Goal: Information Seeking & Learning: Understand process/instructions

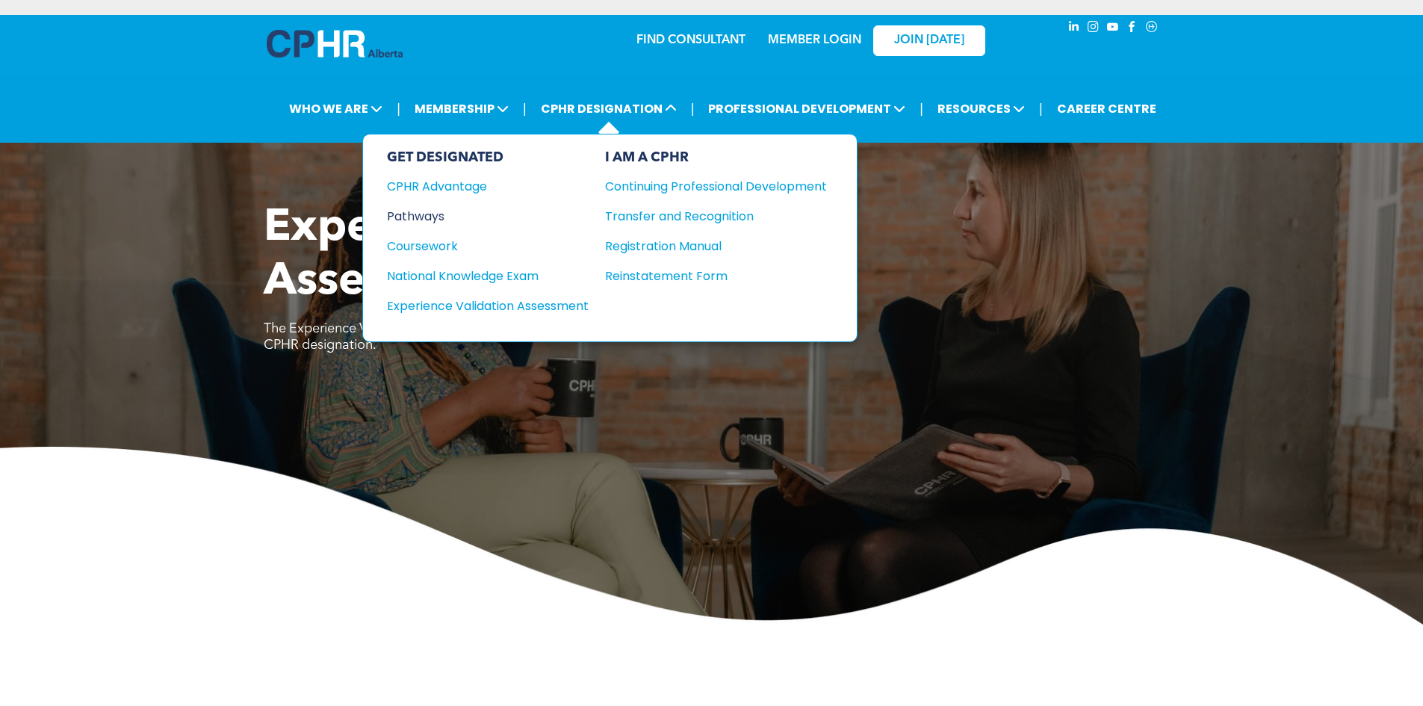
click at [443, 215] on div "Pathways" at bounding box center [478, 216] width 182 height 19
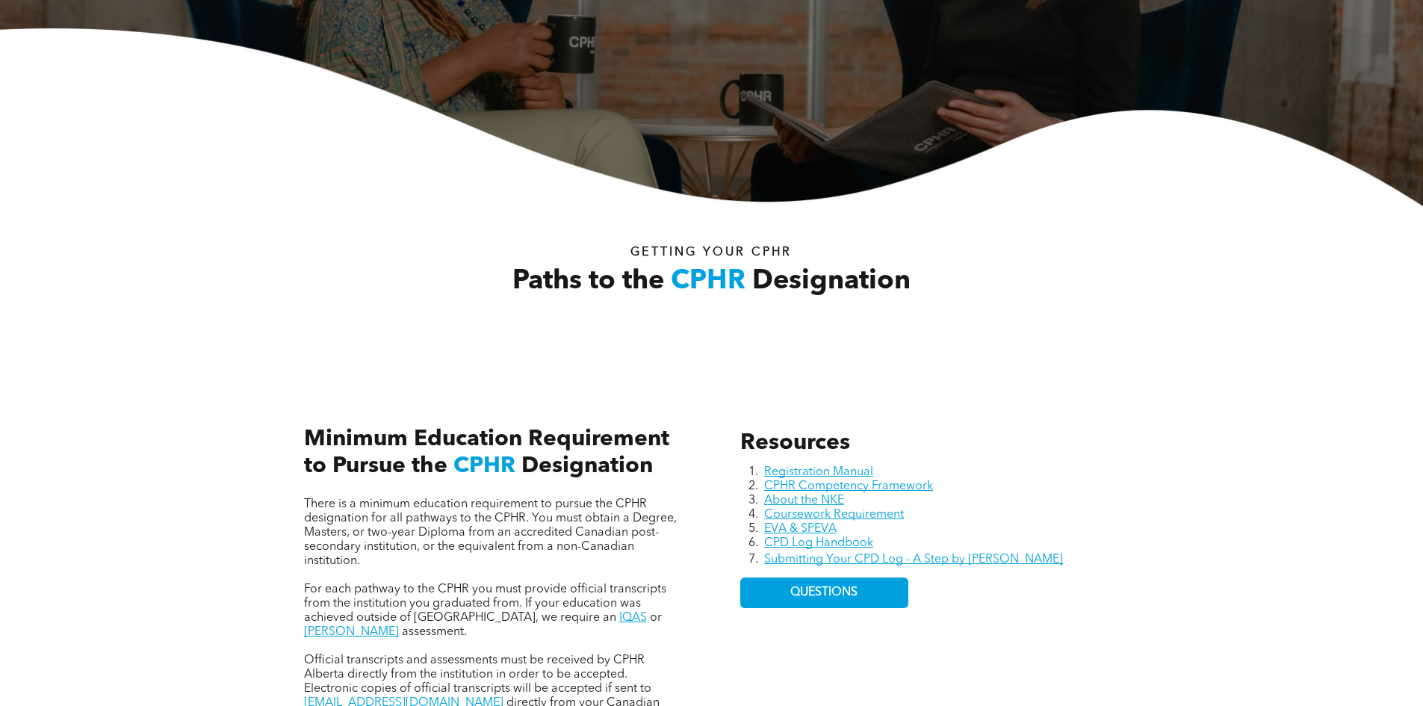
scroll to position [374, 0]
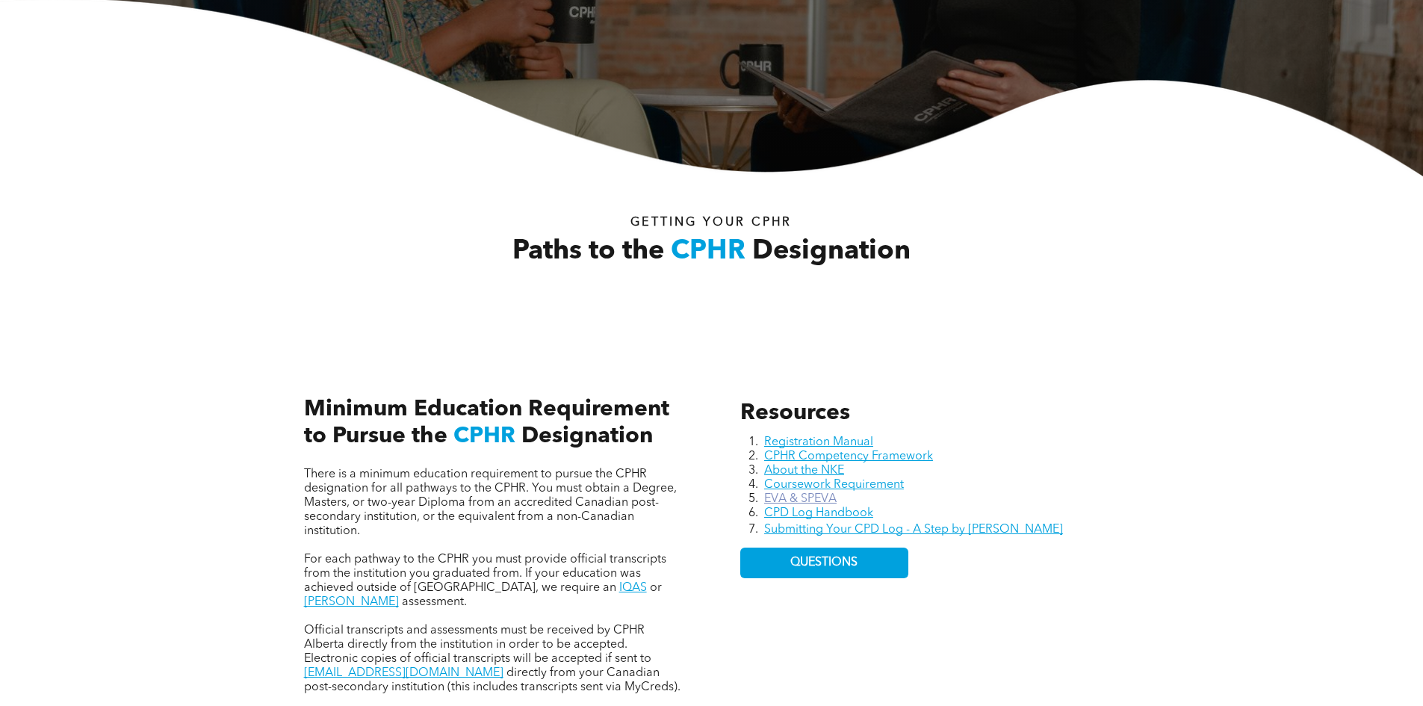
click at [811, 493] on link "EVA & SPEVA" at bounding box center [800, 499] width 72 height 12
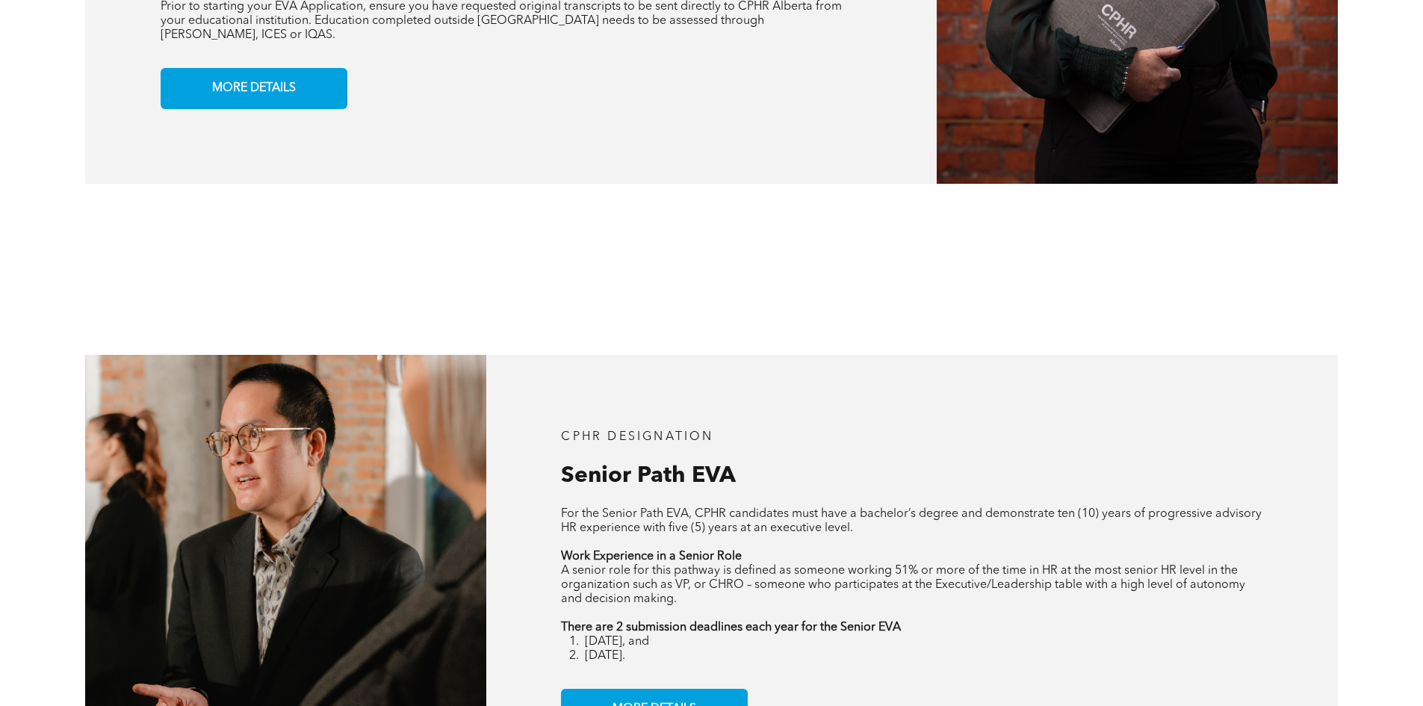
scroll to position [1868, 0]
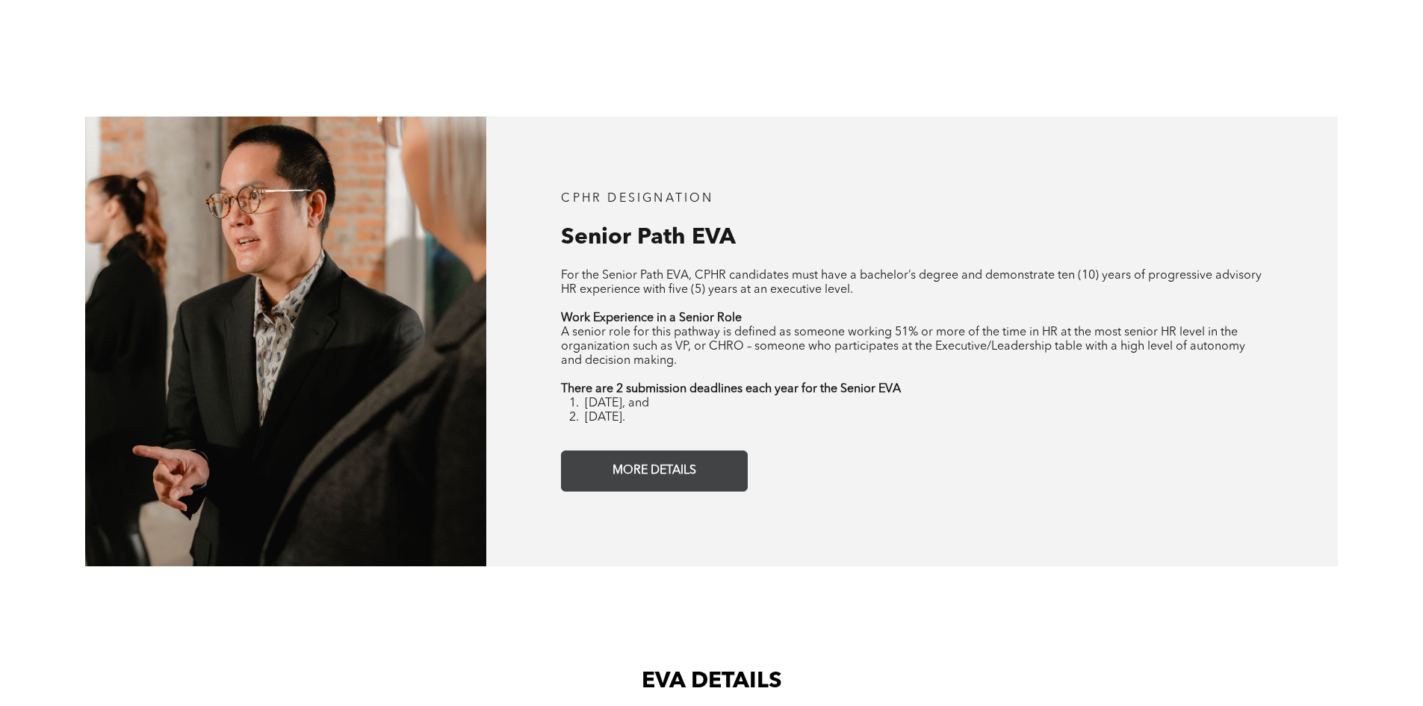
click at [672, 457] on span "MORE DETAILS" at bounding box center [655, 471] width 94 height 29
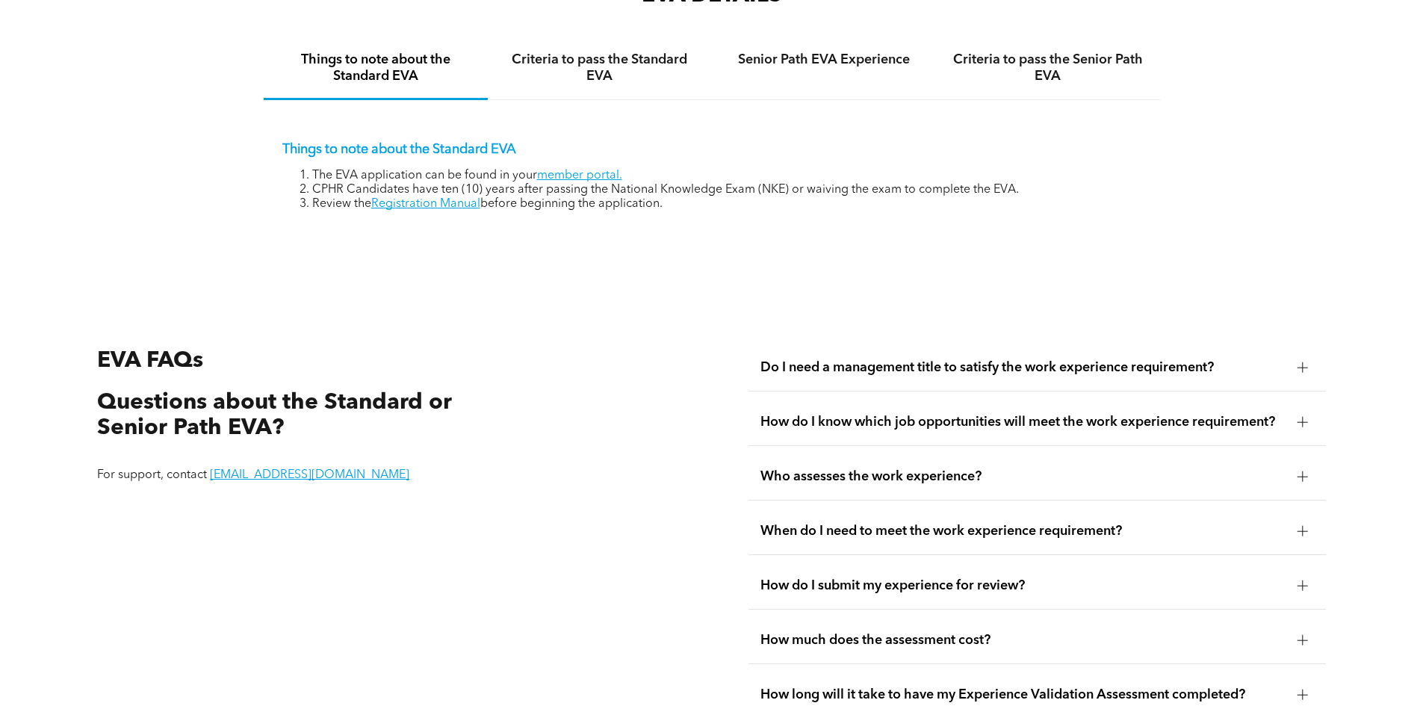
scroll to position [2580, 0]
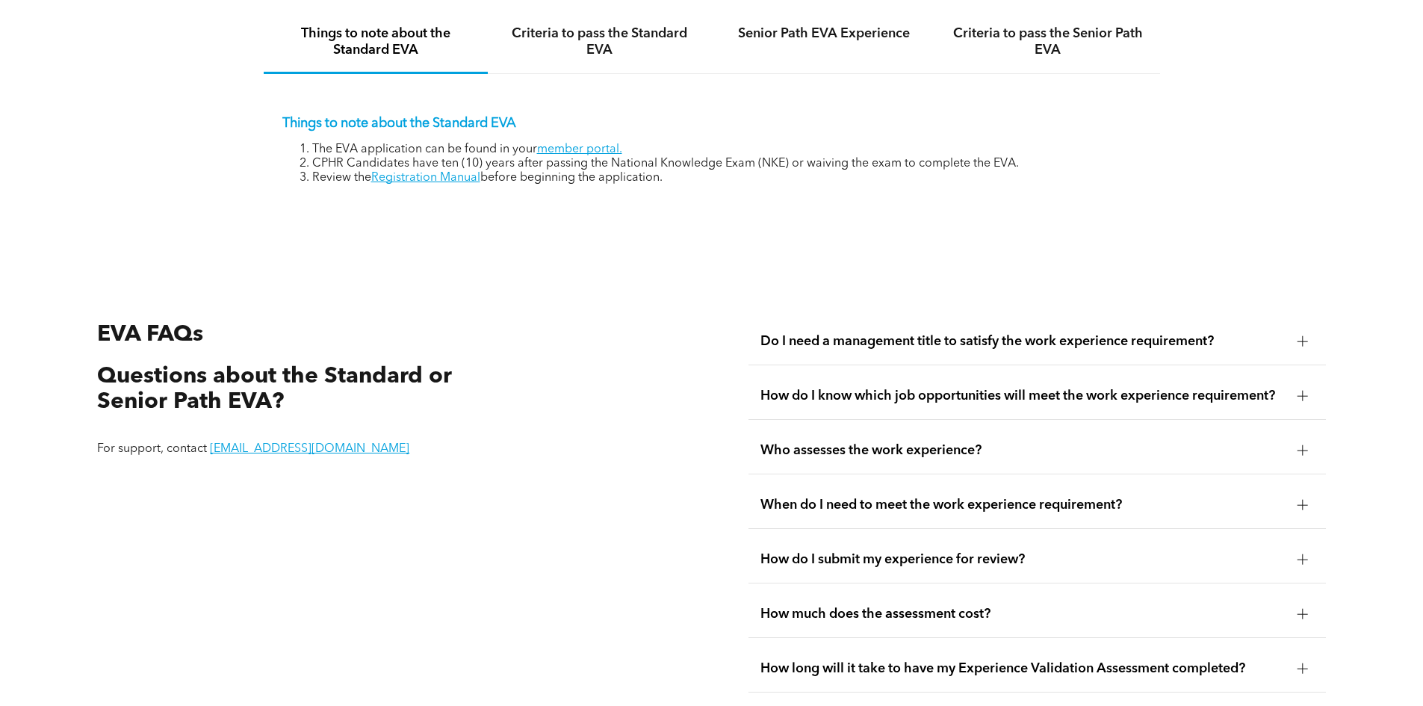
click at [900, 497] on span "When do I need to meet the work experience requirement?" at bounding box center [1023, 505] width 525 height 16
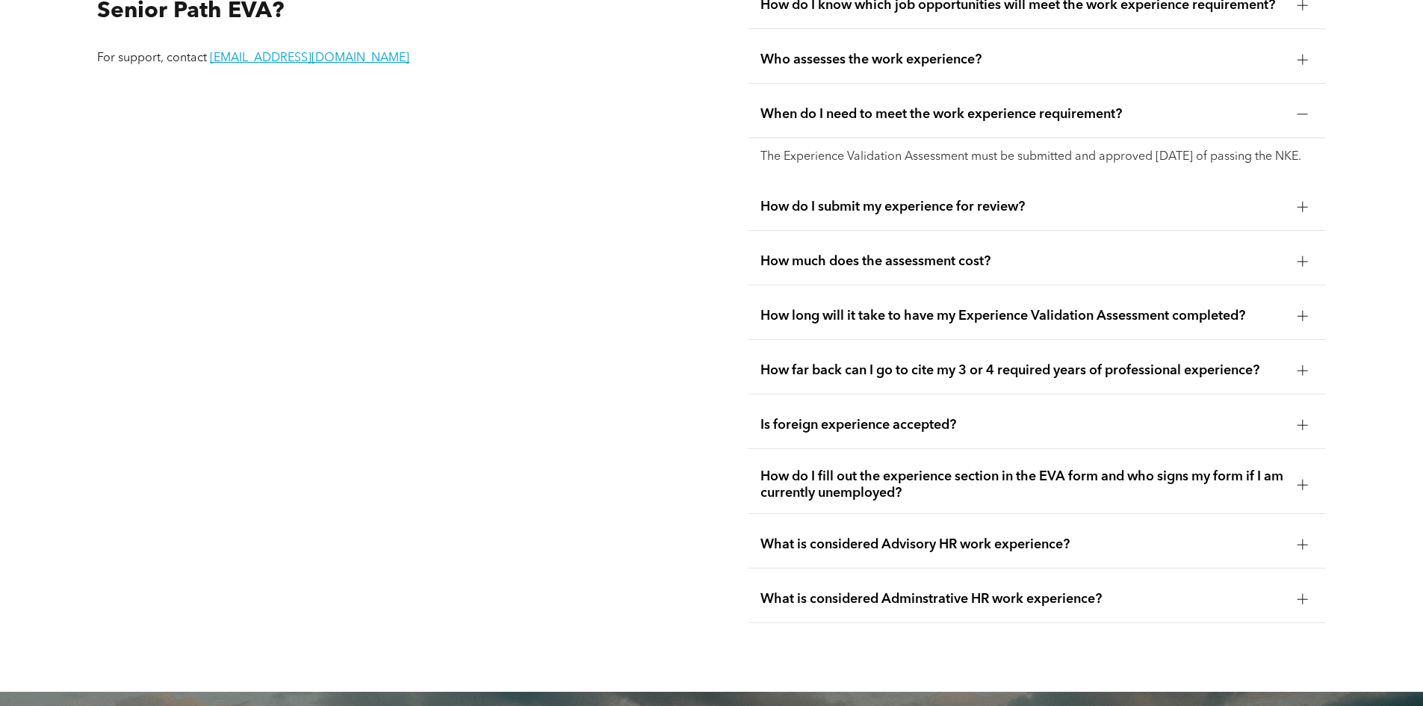
scroll to position [2730, 0]
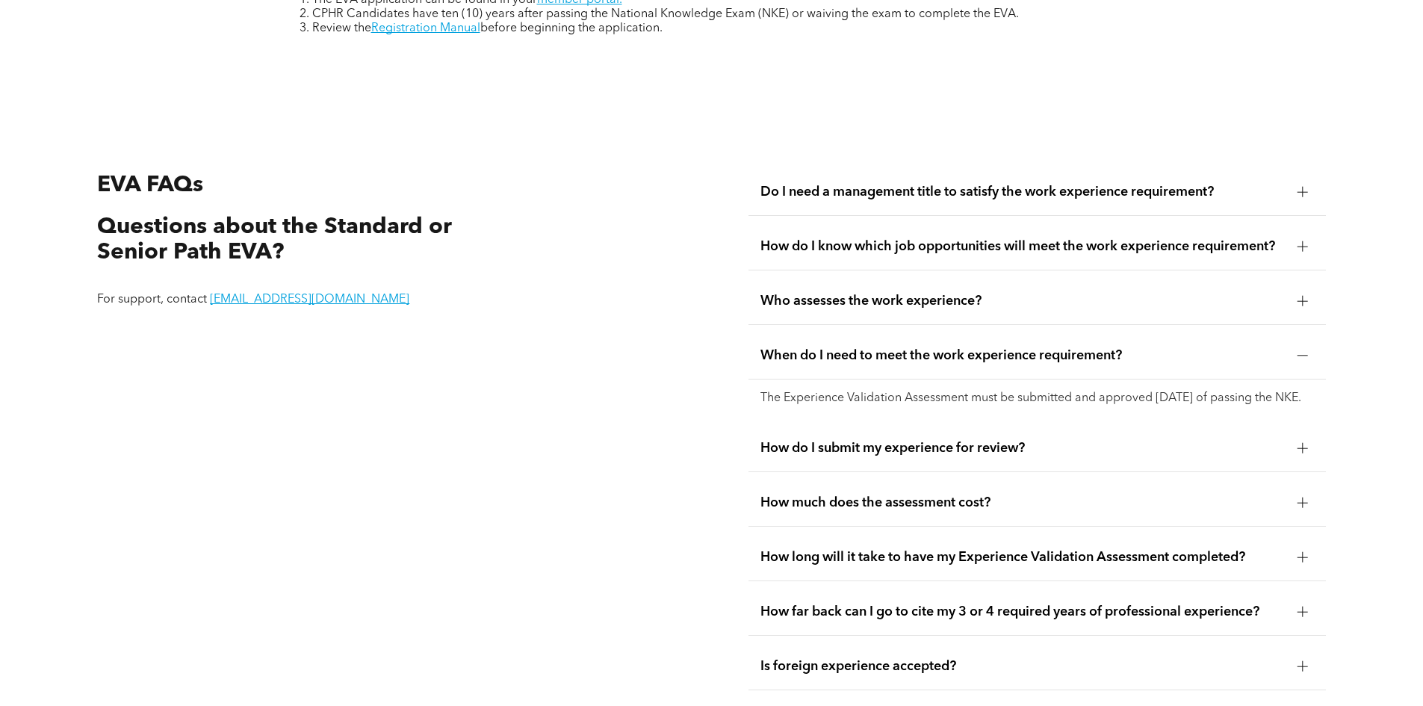
click at [980, 184] on span "Do I need a management title to satisfy the work experience requirement?" at bounding box center [1023, 192] width 525 height 16
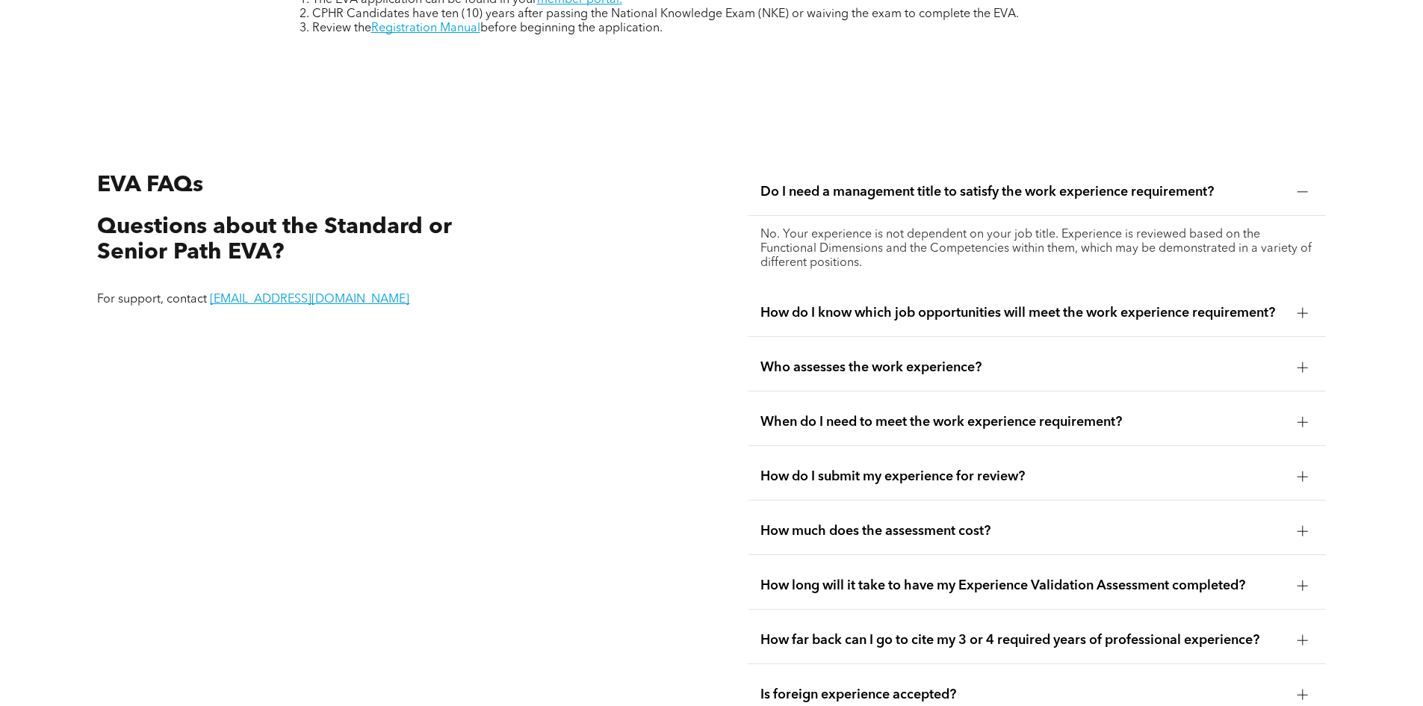
click at [915, 305] on span "How do I know which job opportunities will meet the work experience requirement?" at bounding box center [1023, 313] width 525 height 16
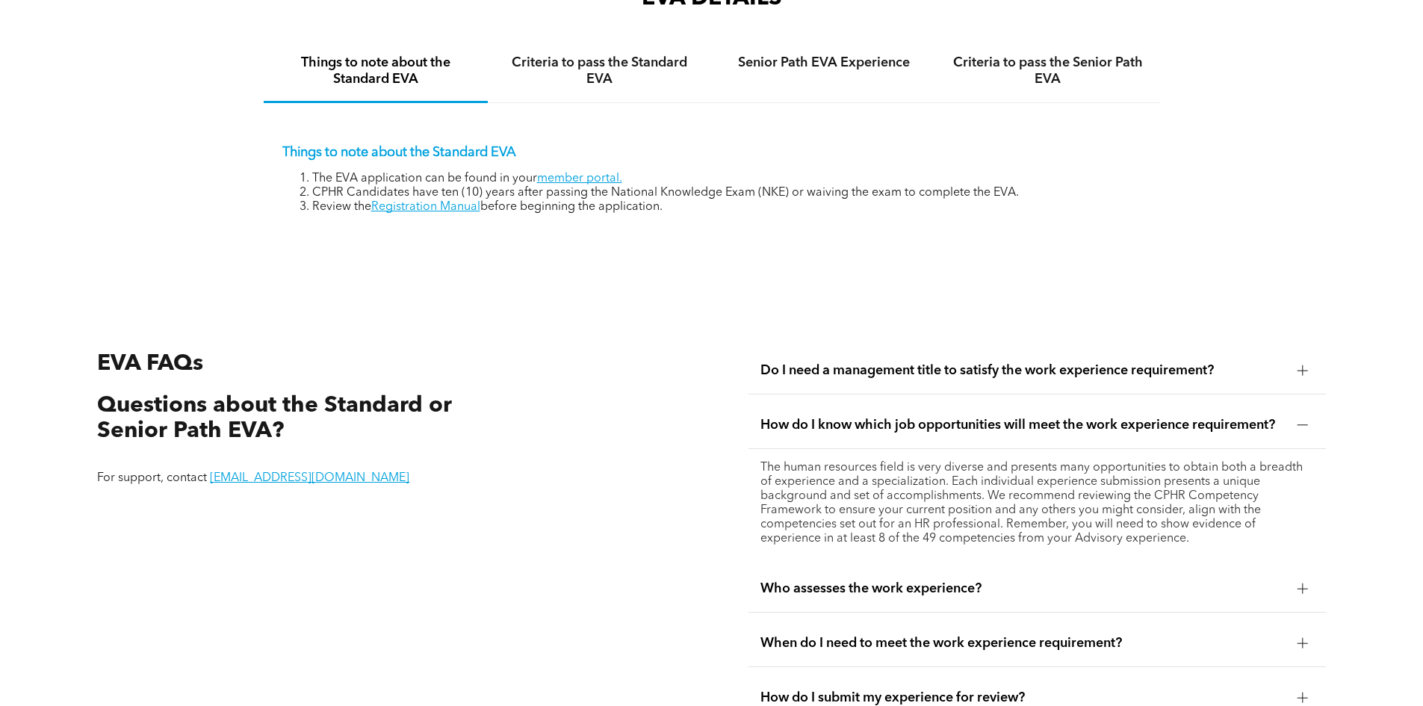
scroll to position [2431, 0]
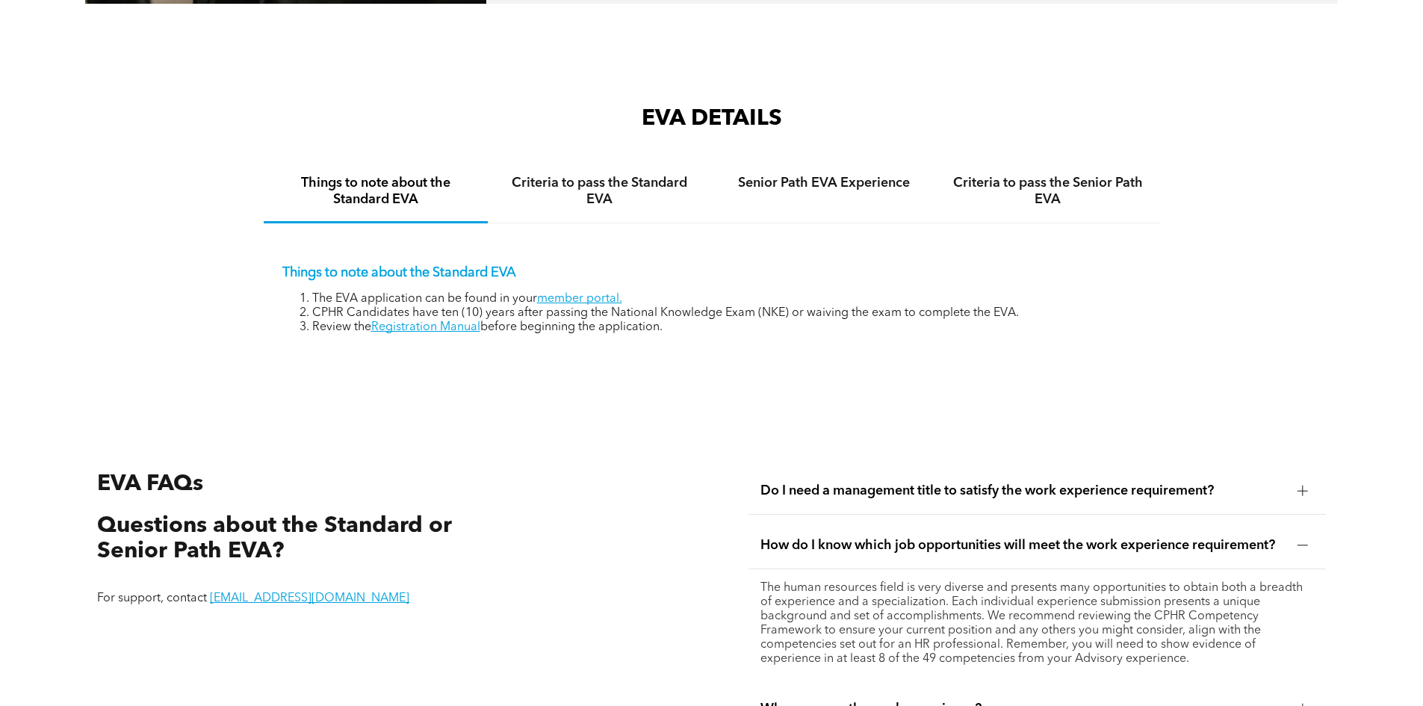
drag, startPoint x: 448, startPoint y: 311, endPoint x: 455, endPoint y: 319, distance: 11.1
click at [448, 321] on link "Registration Manual" at bounding box center [425, 327] width 109 height 12
